Goal: Navigation & Orientation: Find specific page/section

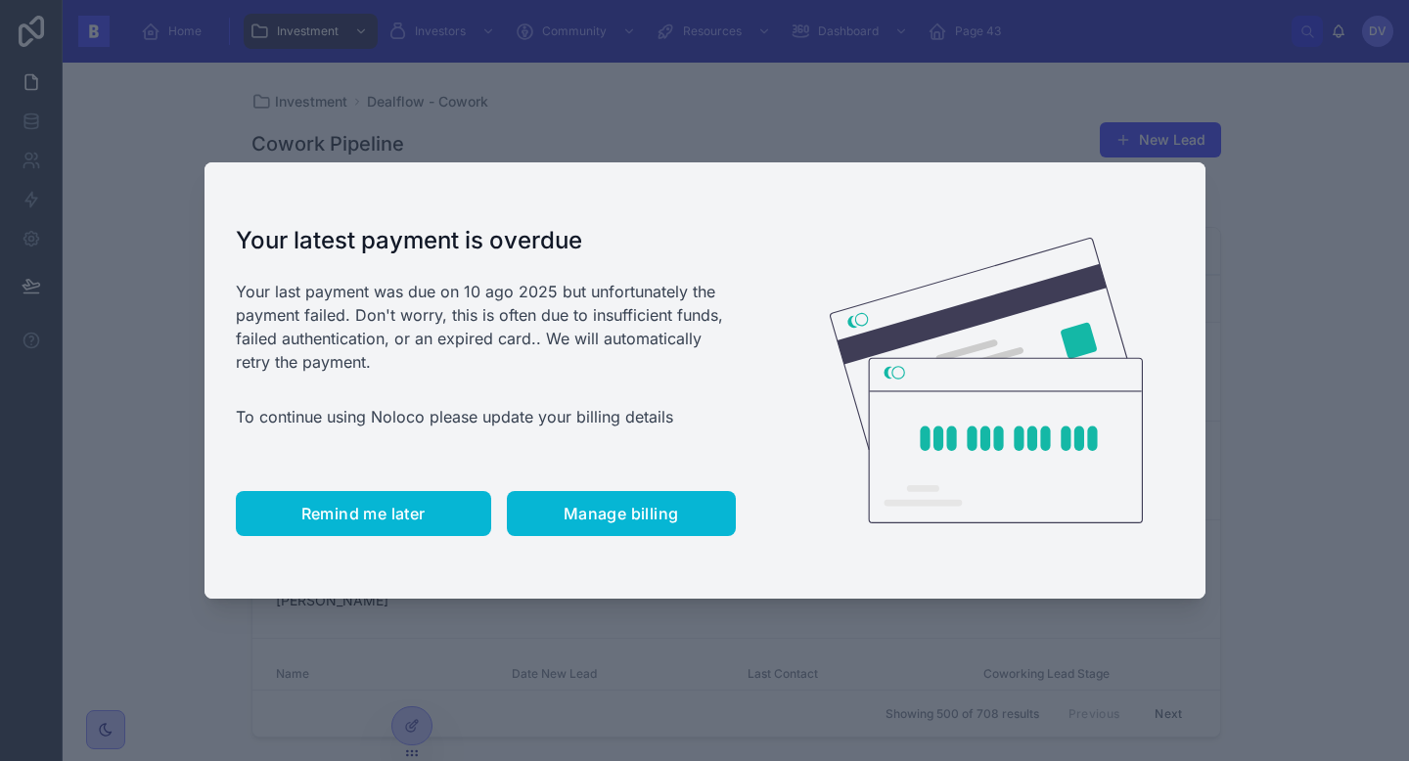
click at [404, 517] on span "Remind me later" at bounding box center [363, 514] width 124 height 20
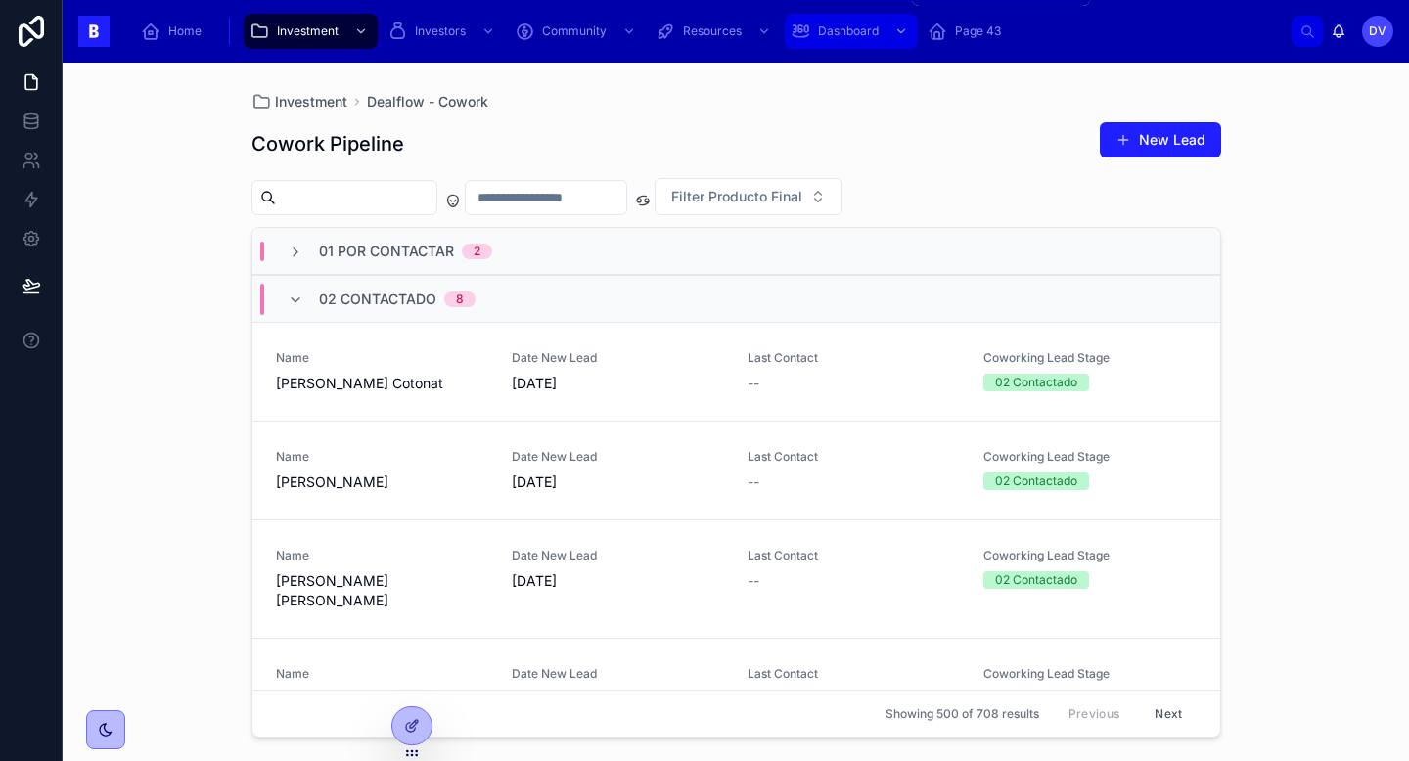
click at [859, 36] on span "Dashboard" at bounding box center [848, 31] width 61 height 16
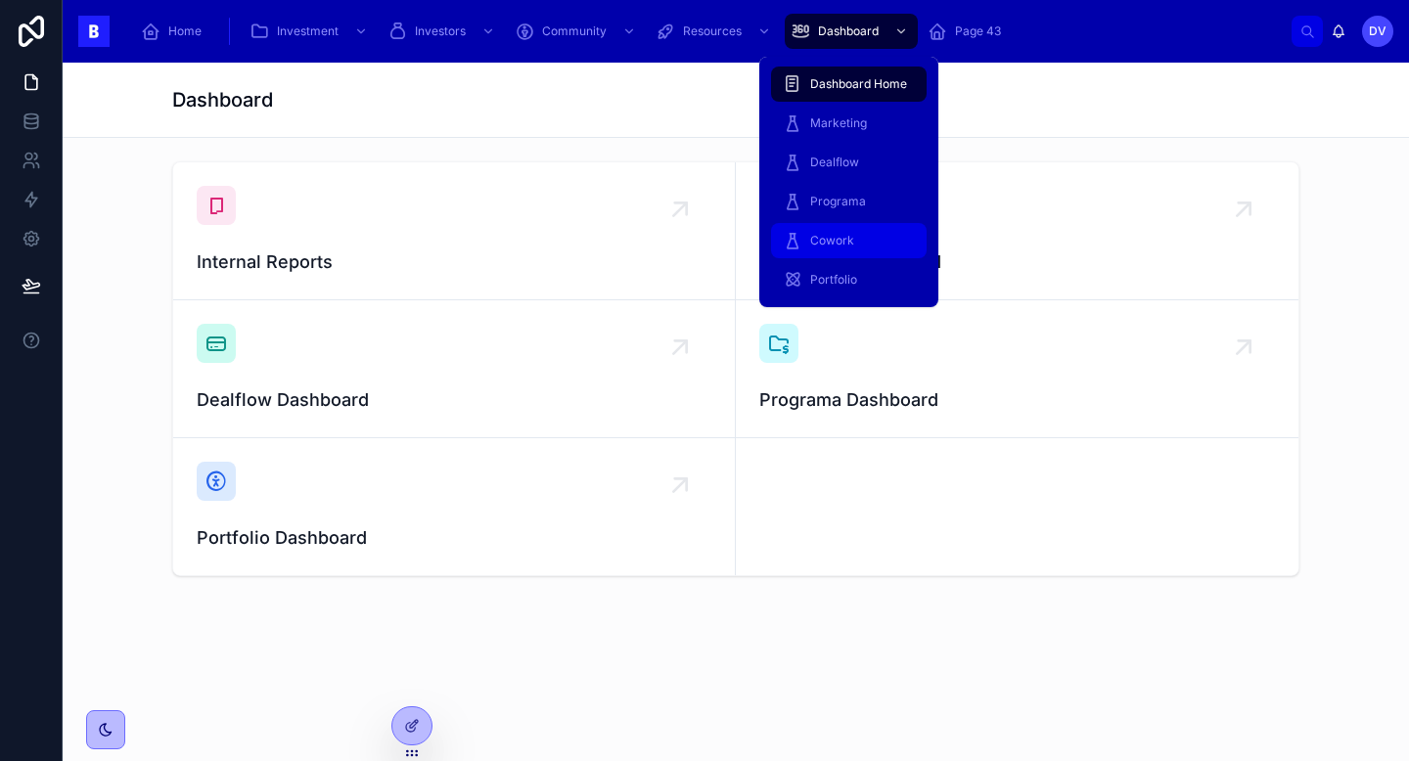
click at [863, 254] on div "Cowork" at bounding box center [849, 240] width 132 height 31
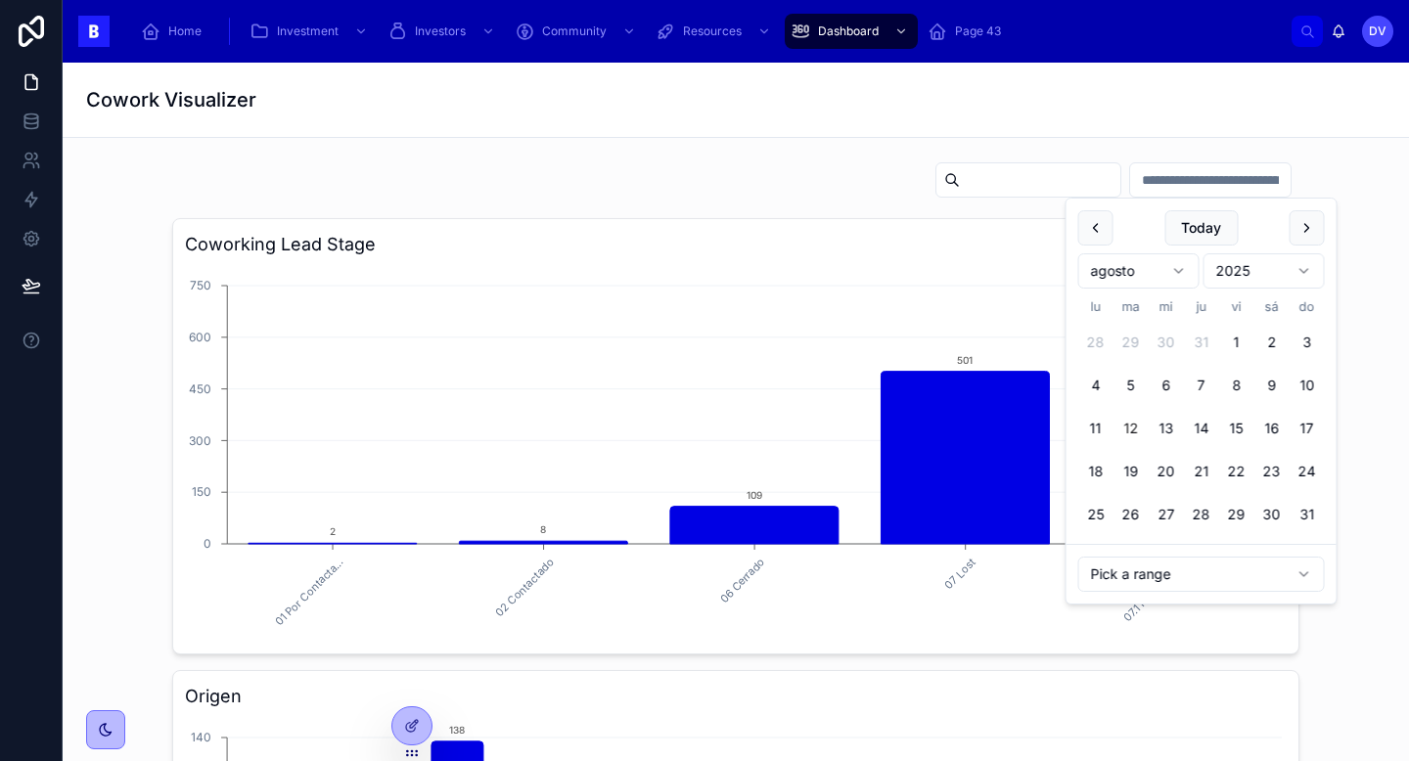
click at [1260, 190] on input "text" at bounding box center [1210, 179] width 161 height 27
